Goal: Transaction & Acquisition: Purchase product/service

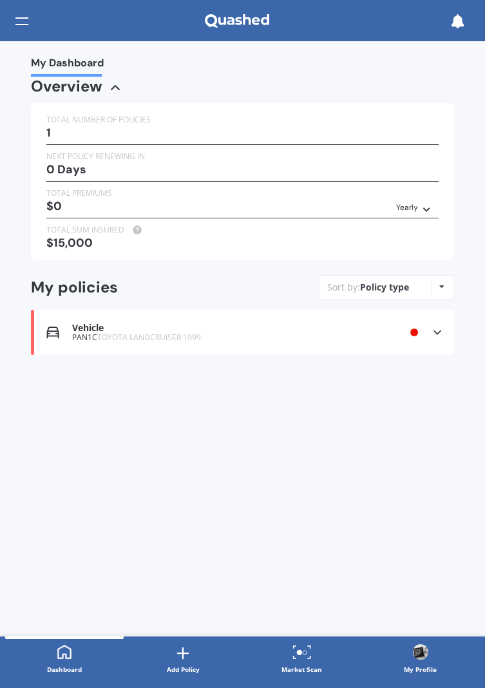
click at [437, 333] on icon at bounding box center [437, 332] width 13 height 13
